Goal: Information Seeking & Learning: Learn about a topic

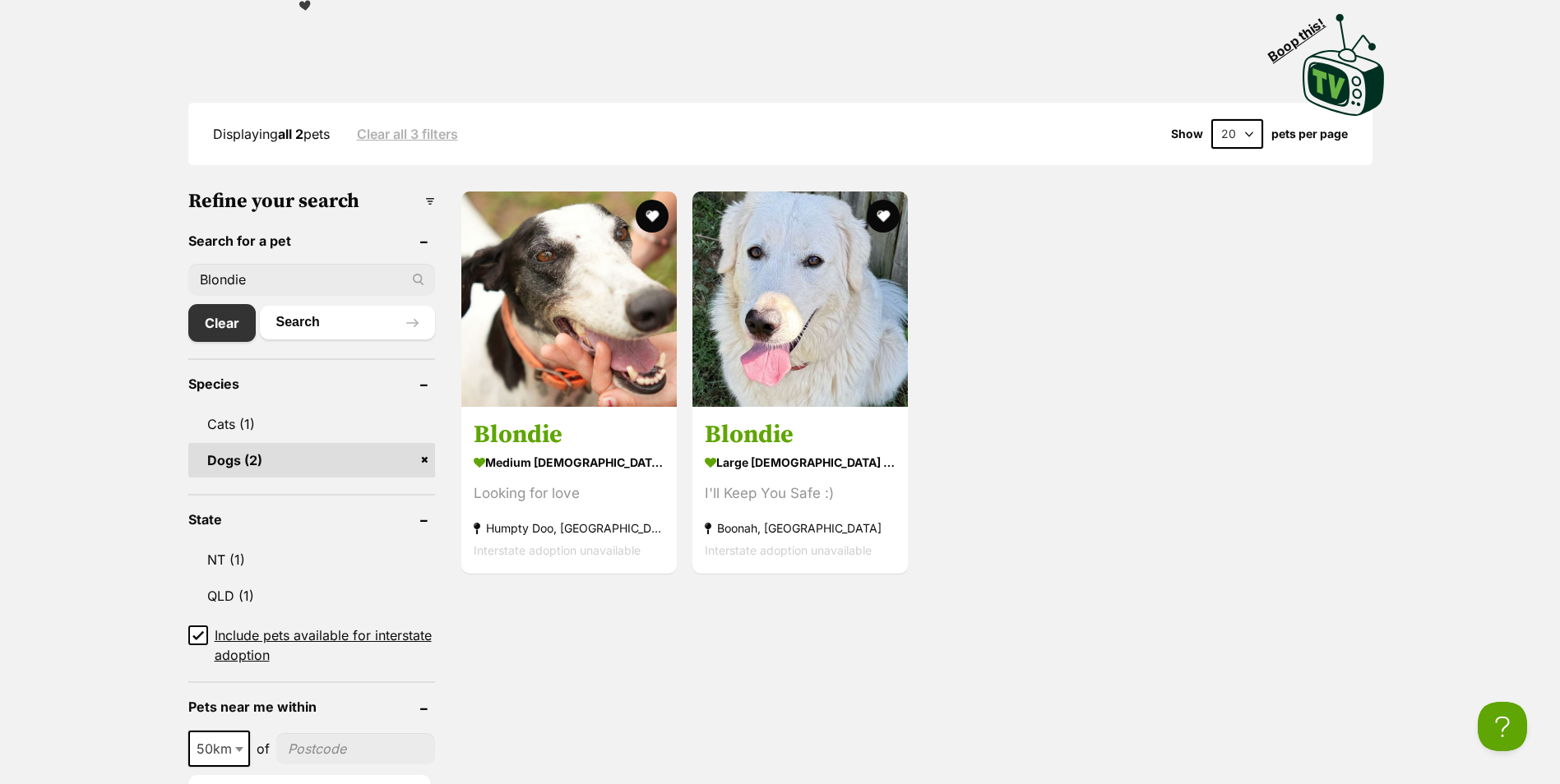
drag, startPoint x: 208, startPoint y: 272, endPoint x: 130, endPoint y: 262, distance: 78.6
type input "Joplin"
click at [260, 306] on button "Search" at bounding box center [347, 322] width 176 height 33
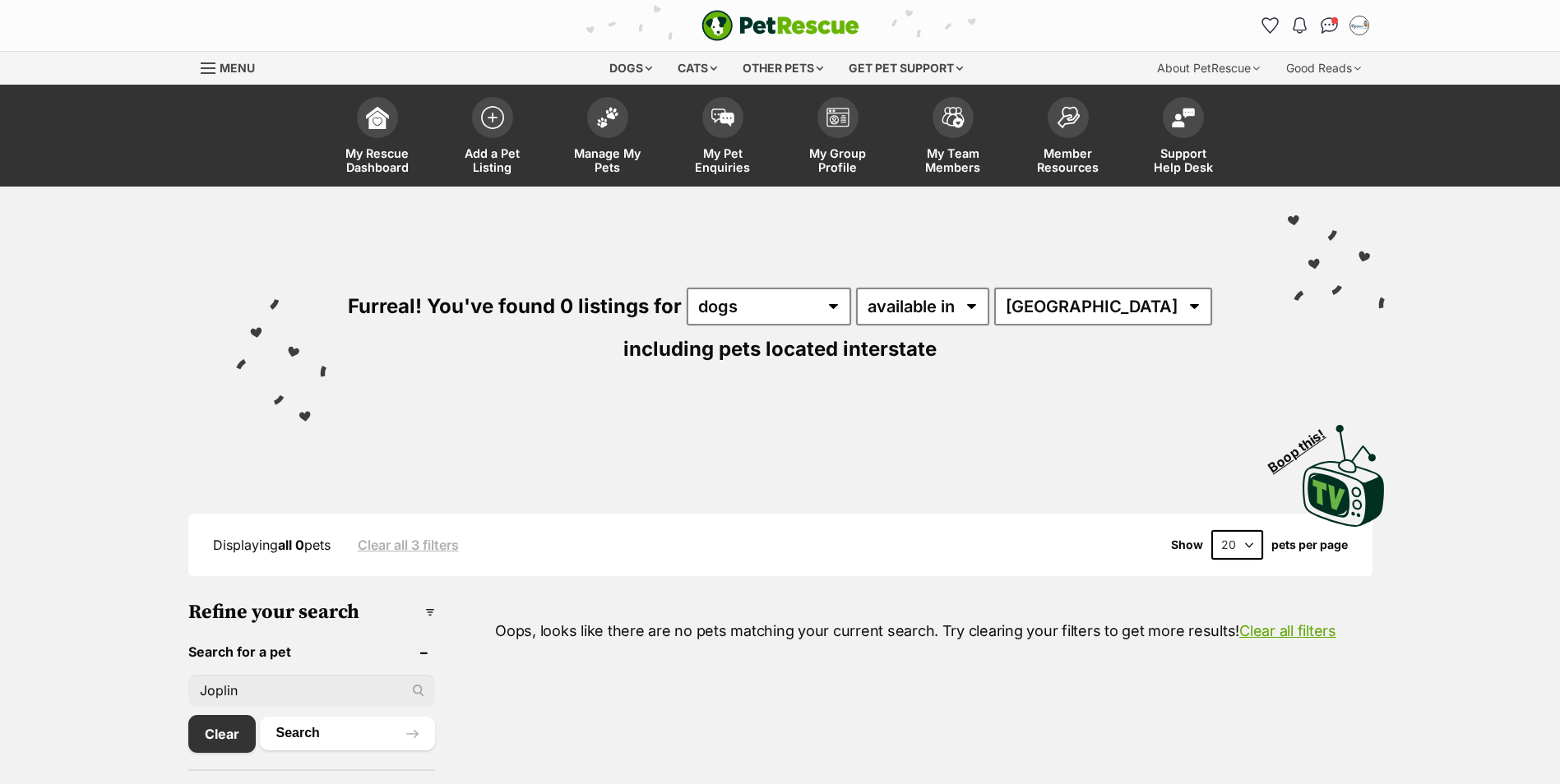
scroll to position [329, 0]
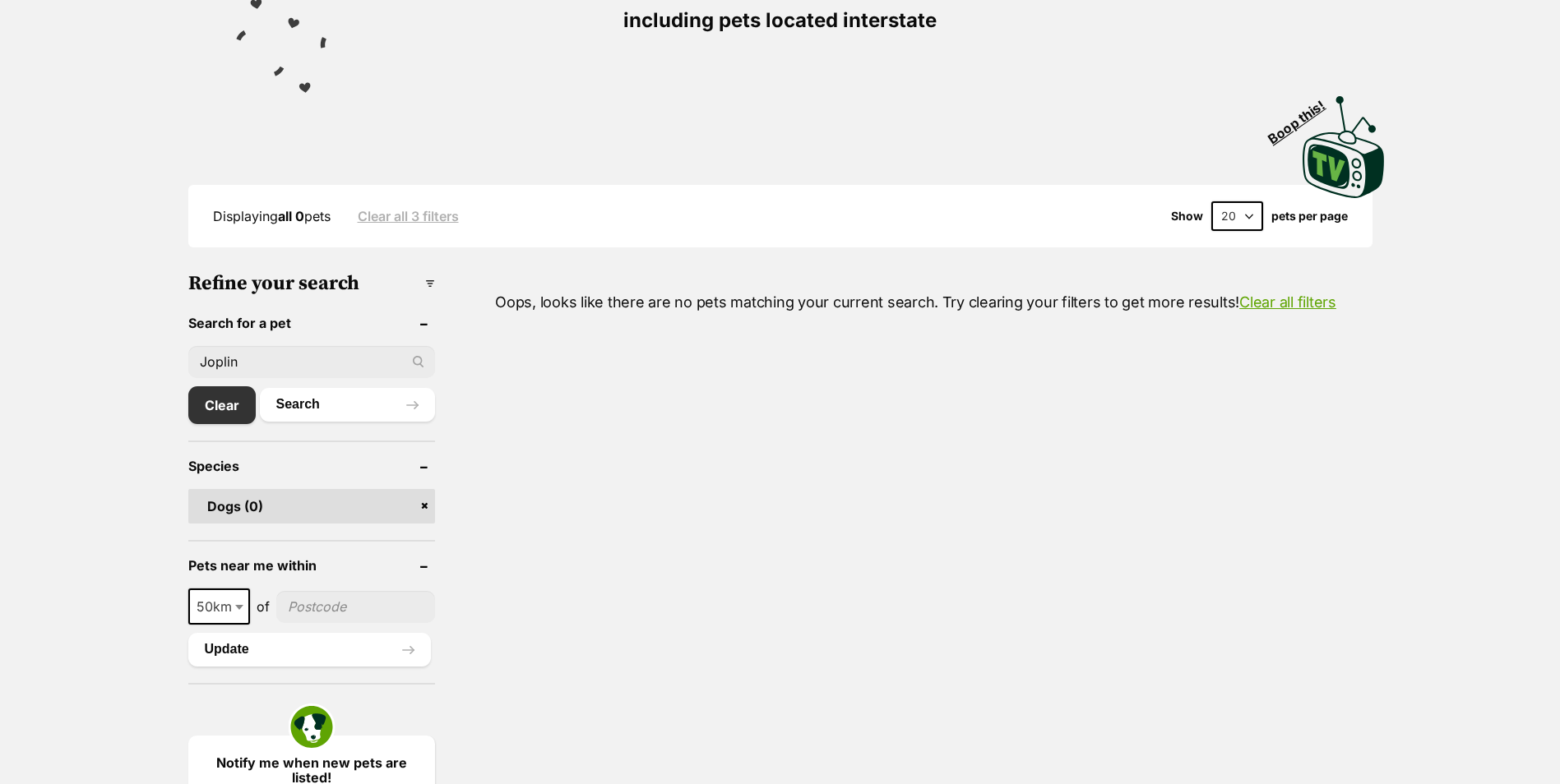
drag, startPoint x: 259, startPoint y: 362, endPoint x: 150, endPoint y: 346, distance: 110.2
click at [151, 346] on div "Displaying all 0 pets Clear all 3 filters Show 20 40 60 pets per page Visit Pet…" at bounding box center [780, 753] width 1560 height 1219
type input "z"
type input "[PERSON_NAME]"
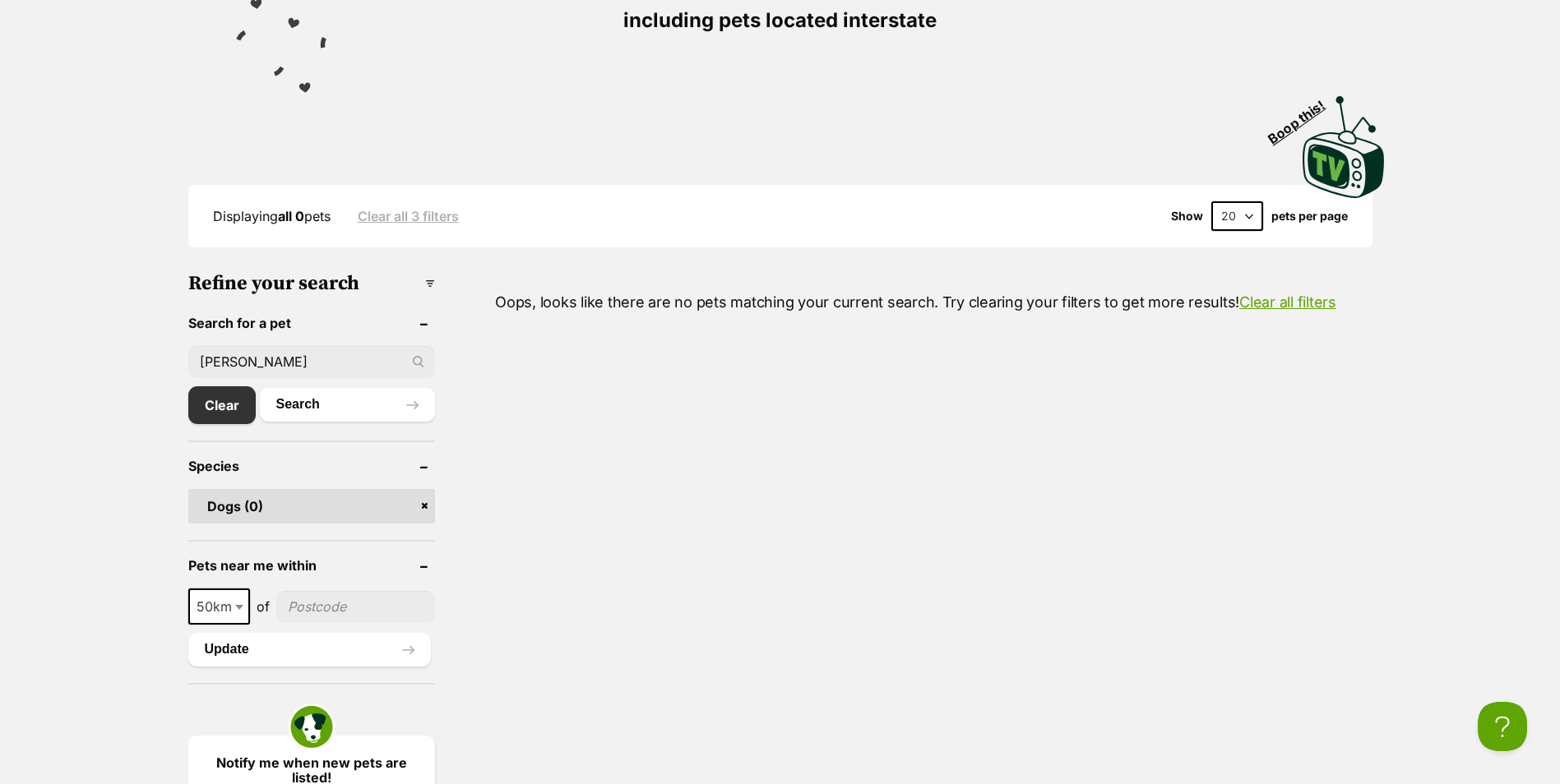
click at [260, 388] on button "Search" at bounding box center [347, 404] width 176 height 33
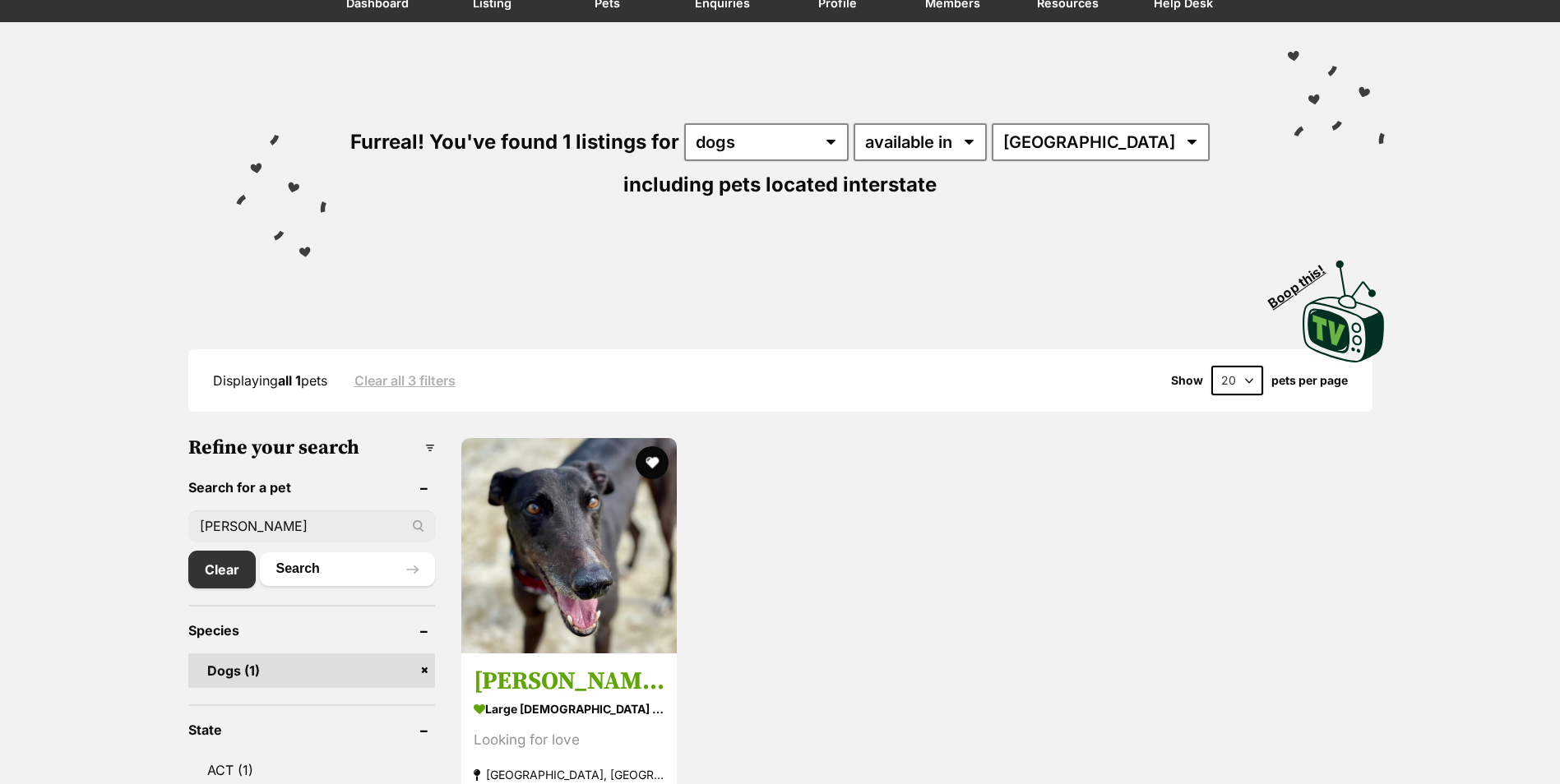
drag, startPoint x: 264, startPoint y: 522, endPoint x: 43, endPoint y: 502, distance: 221.9
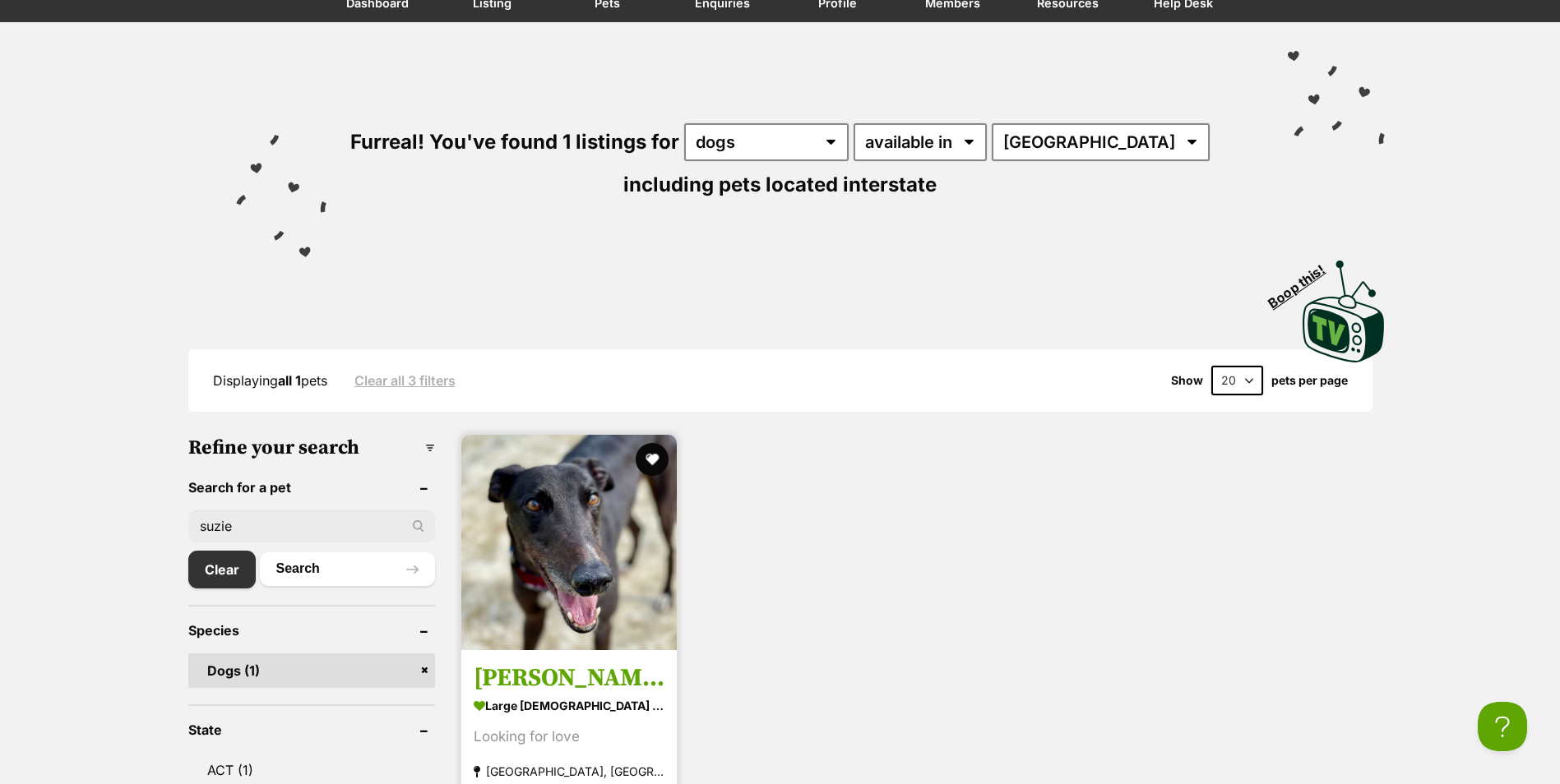
type input "suzie"
click at [260, 552] on button "Search" at bounding box center [347, 568] width 176 height 33
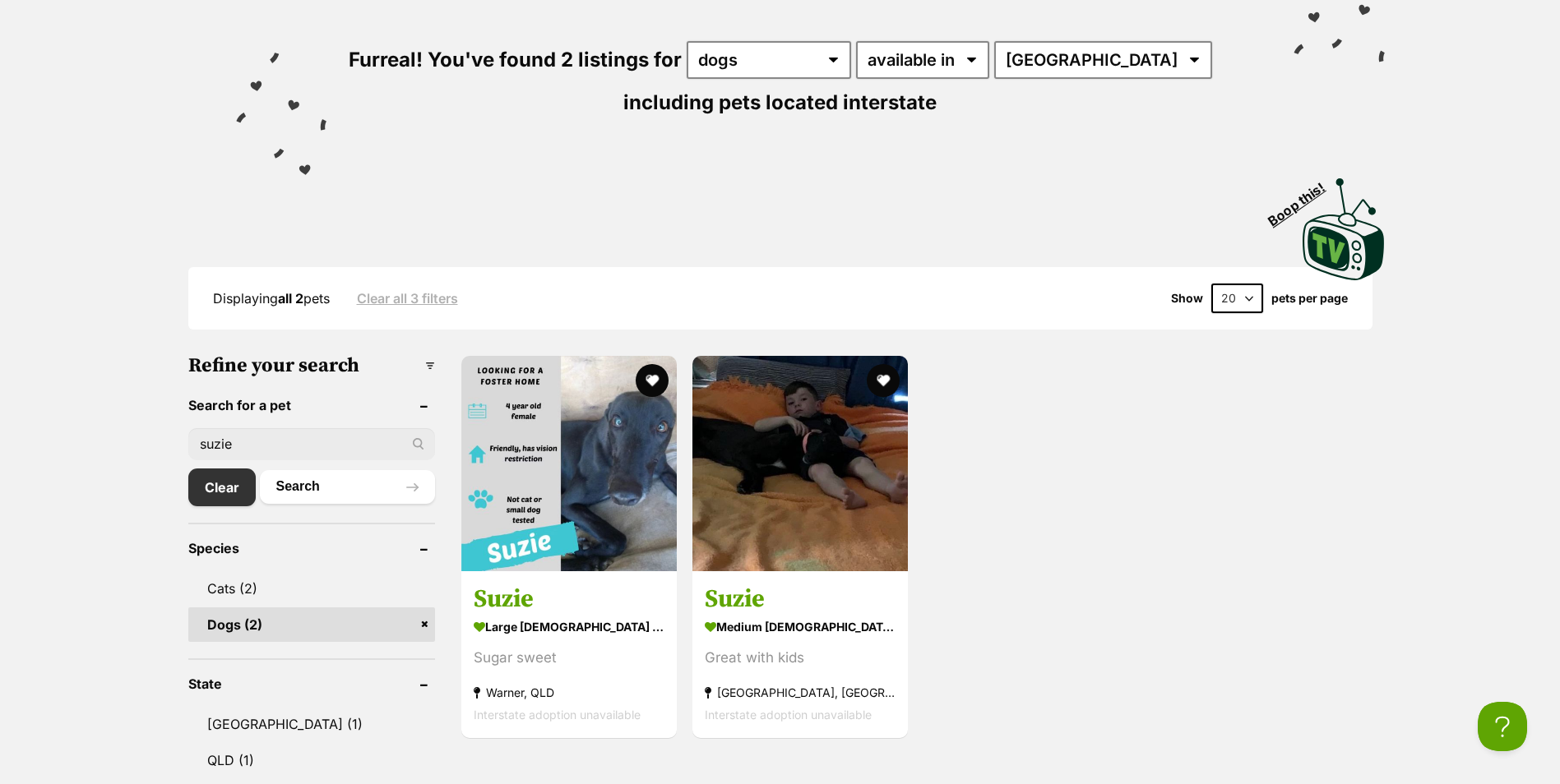
drag, startPoint x: 267, startPoint y: 444, endPoint x: 98, endPoint y: 422, distance: 170.4
click at [224, 439] on input "text" at bounding box center [311, 443] width 246 height 31
type input "queenie"
click at [260, 470] on button "Search" at bounding box center [347, 486] width 176 height 33
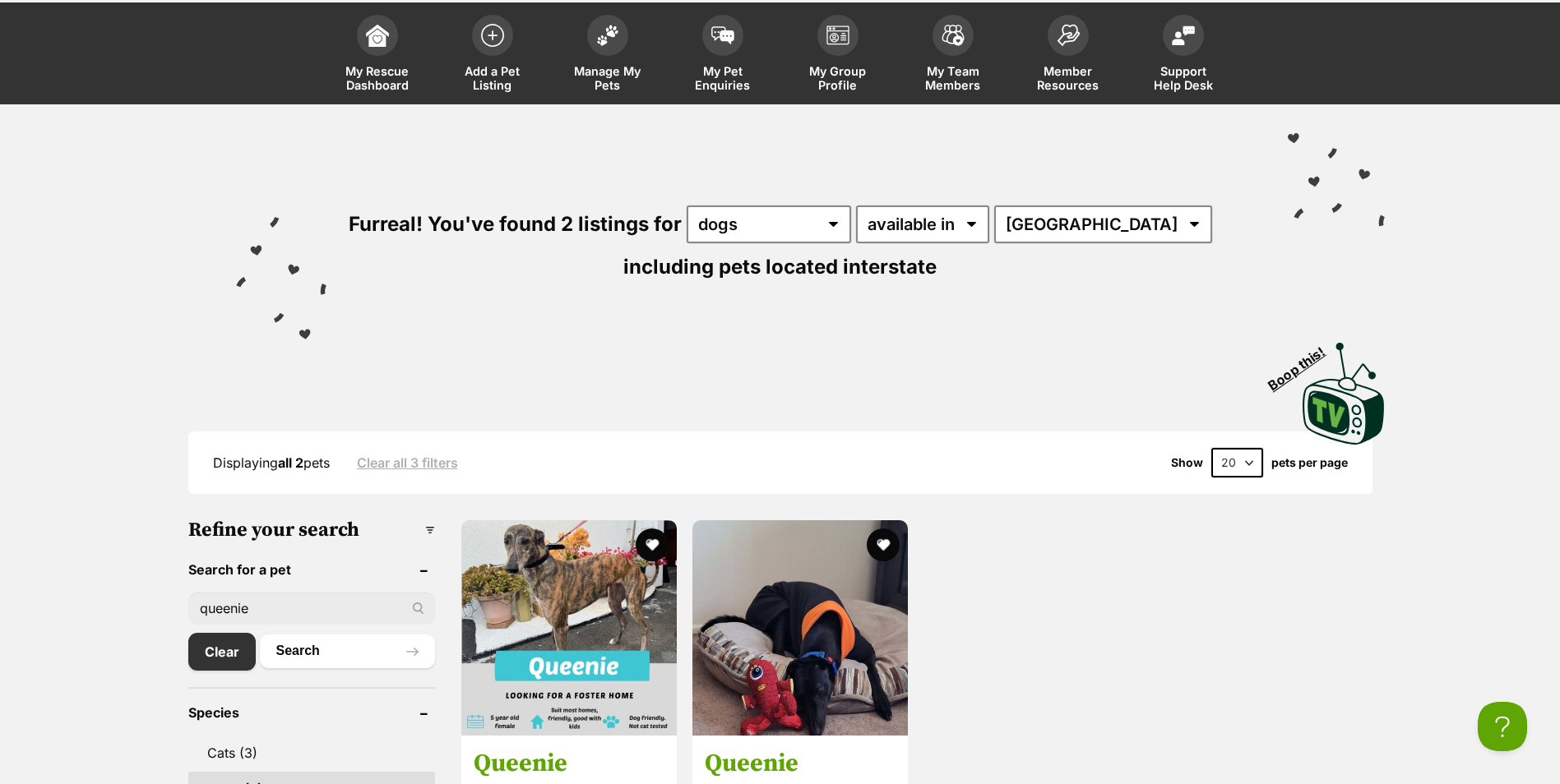
drag, startPoint x: 300, startPoint y: 610, endPoint x: 5, endPoint y: 592, distance: 295.5
type input "zeppelin"
click at [355, 652] on button "Search" at bounding box center [347, 650] width 176 height 33
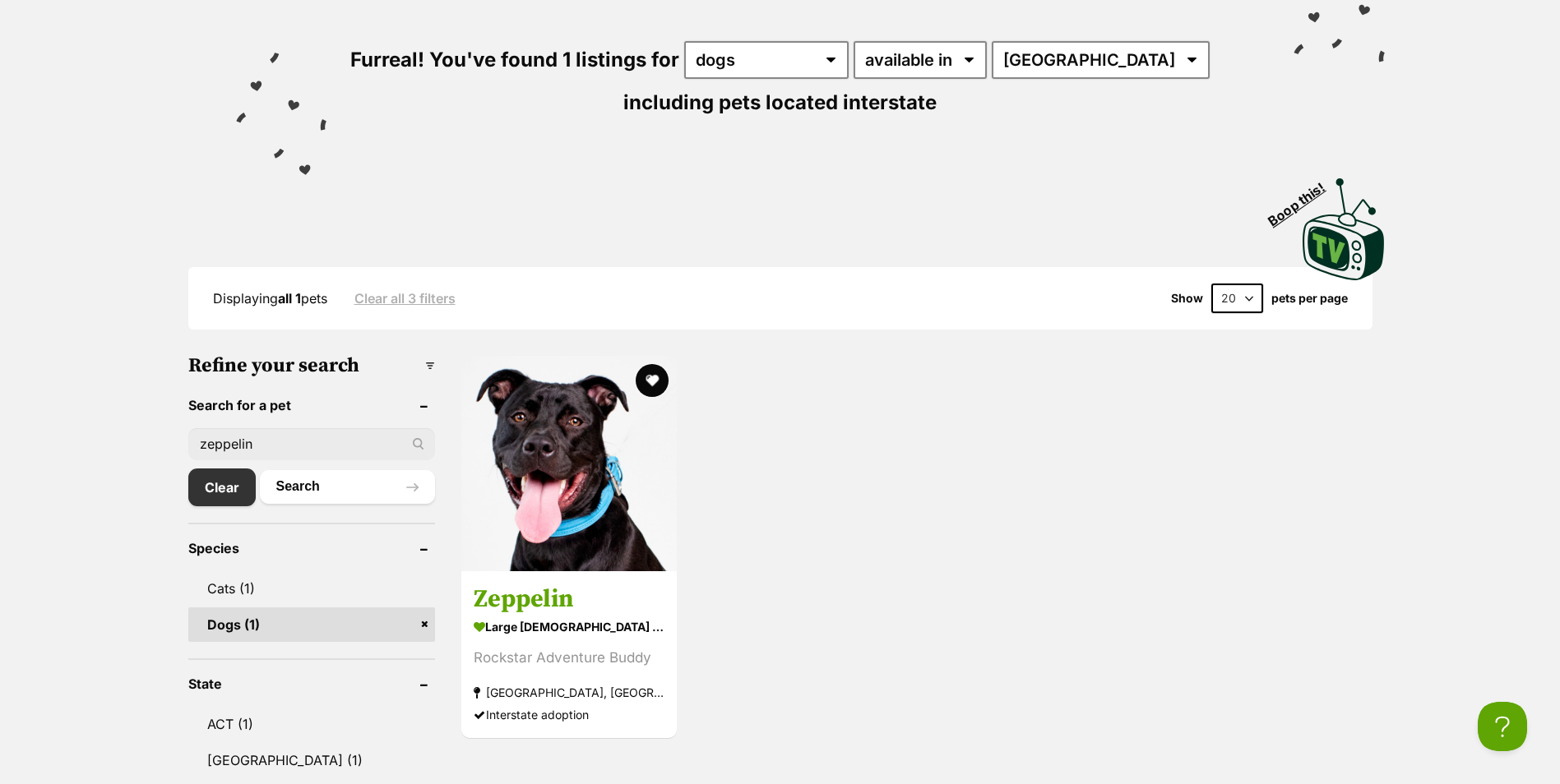
drag, startPoint x: 263, startPoint y: 444, endPoint x: 51, endPoint y: 413, distance: 214.3
type input "ozzy"
click at [260, 470] on button "Search" at bounding box center [347, 486] width 176 height 33
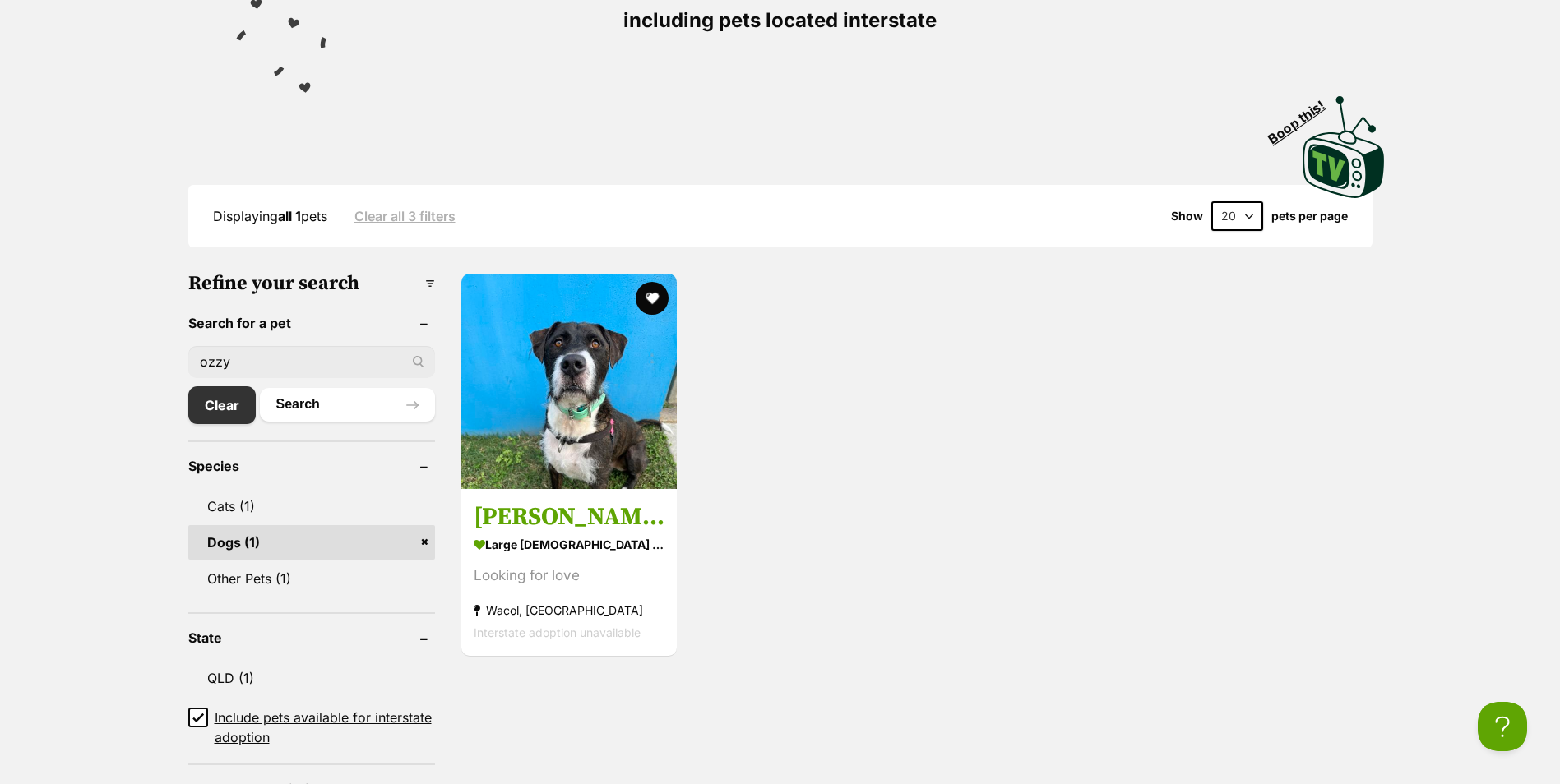
drag, startPoint x: 254, startPoint y: 367, endPoint x: 137, endPoint y: 348, distance: 118.5
type input "jagger"
click at [260, 388] on button "Search" at bounding box center [347, 404] width 176 height 33
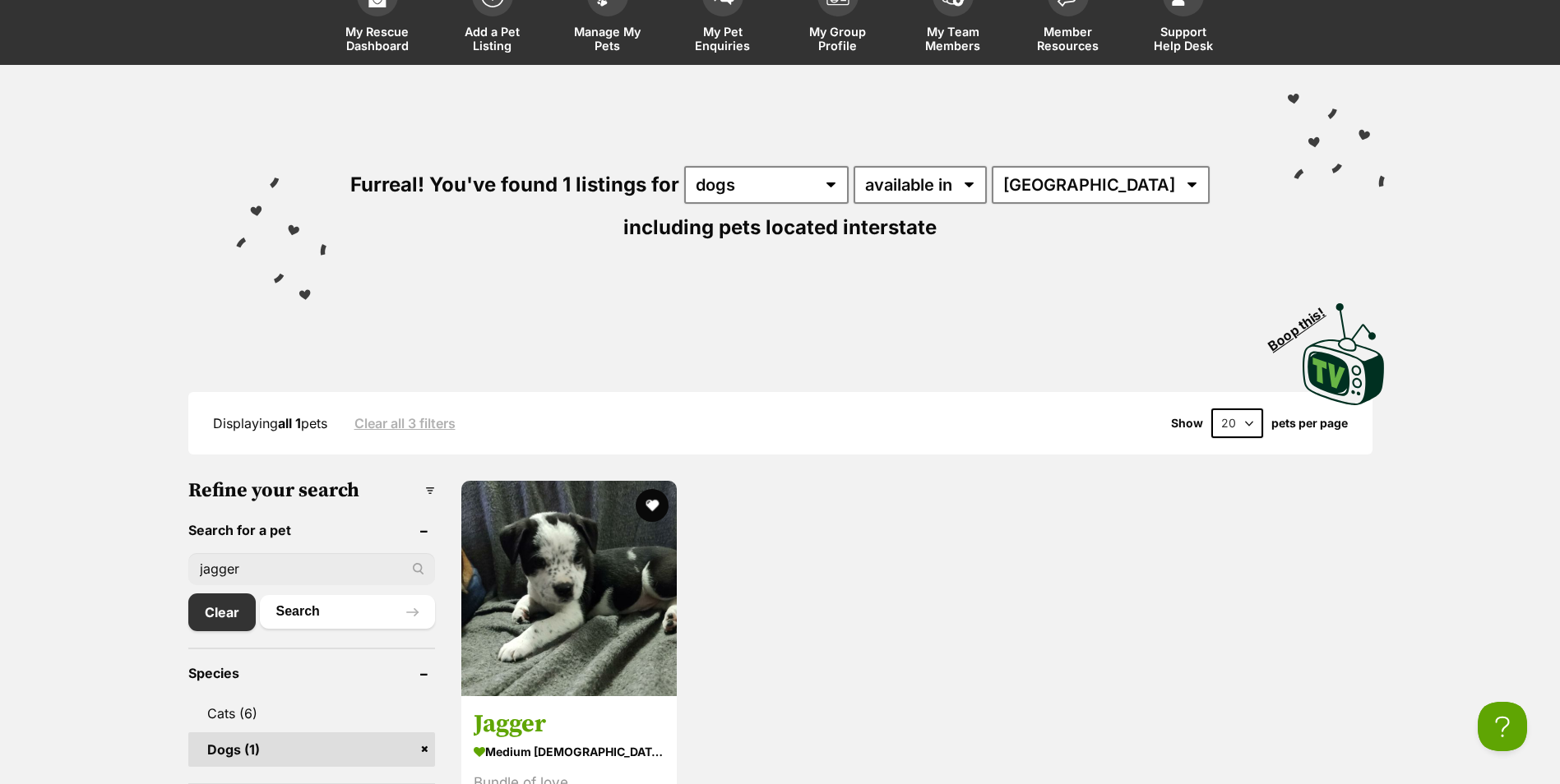
scroll to position [82, 0]
